Goal: Obtain resource: Download file/media

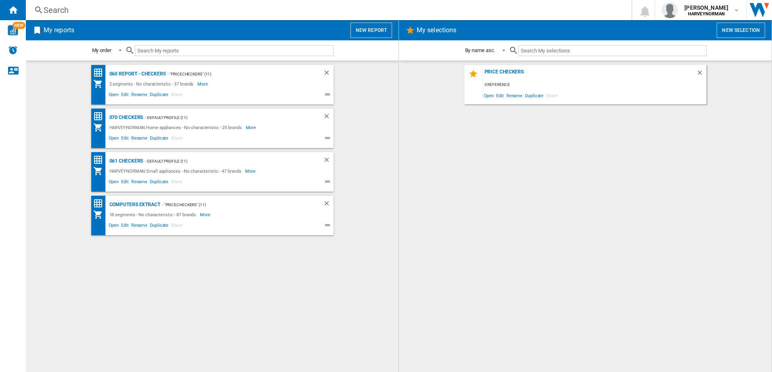
click at [149, 199] on div "Computers extract - "PriceCheckers" (11) 18 segments - No characteristic - 87 b…" at bounding box center [212, 216] width 242 height 40
click at [151, 203] on div "Computers extract" at bounding box center [133, 205] width 53 height 10
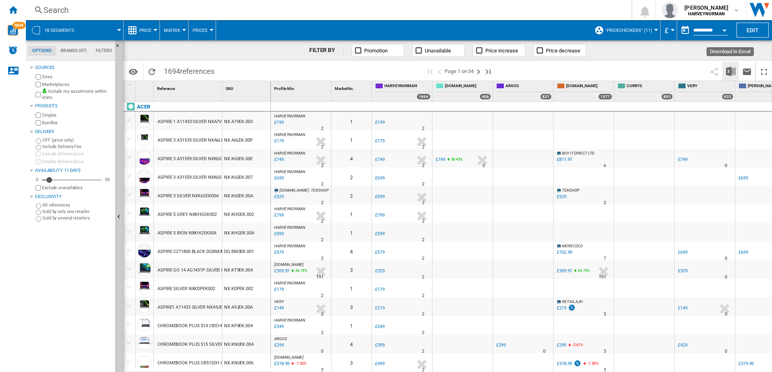
click at [731, 69] on img "Download in Excel" at bounding box center [731, 72] width 10 height 10
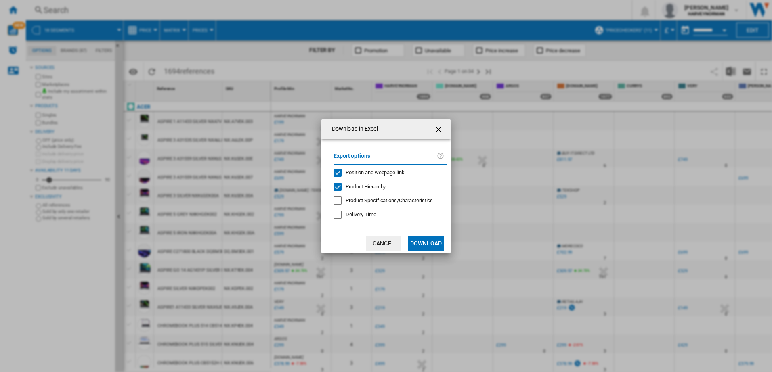
click at [433, 241] on button "Download" at bounding box center [426, 243] width 36 height 15
